Goal: Task Accomplishment & Management: Complete application form

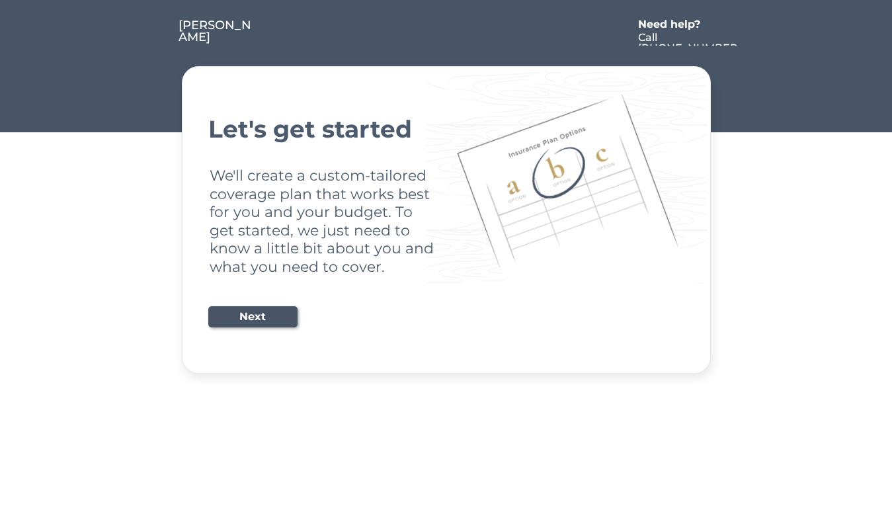
click at [446, 254] on div "Let's get started We'll create a custom-tailored coverage plan that works best …" at bounding box center [446, 220] width 476 height 275
click at [446, 187] on div "Let's get started We'll create a custom-tailored coverage plan that works best …" at bounding box center [446, 220] width 476 height 275
click at [447, 24] on div at bounding box center [443, 32] width 377 height 26
click at [447, 32] on div at bounding box center [443, 32] width 377 height 26
click at [153, 32] on div at bounding box center [154, 32] width 50 height 26
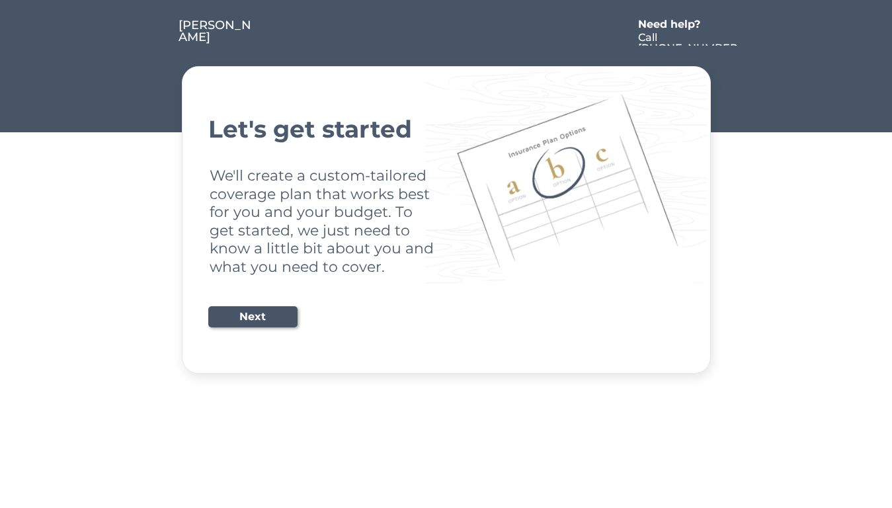
click at [443, 32] on div at bounding box center [443, 32] width 377 height 26
click at [676, 26] on div "Need help?" at bounding box center [676, 24] width 76 height 11
click at [752, 32] on div at bounding box center [752, 32] width 24 height 26
click at [156, 46] on div at bounding box center [156, 45] width 7 height 7
click at [447, 220] on div "Let's get started We'll create a custom-tailored coverage plan that works best …" at bounding box center [446, 220] width 476 height 275
